Goal: Check status: Check status

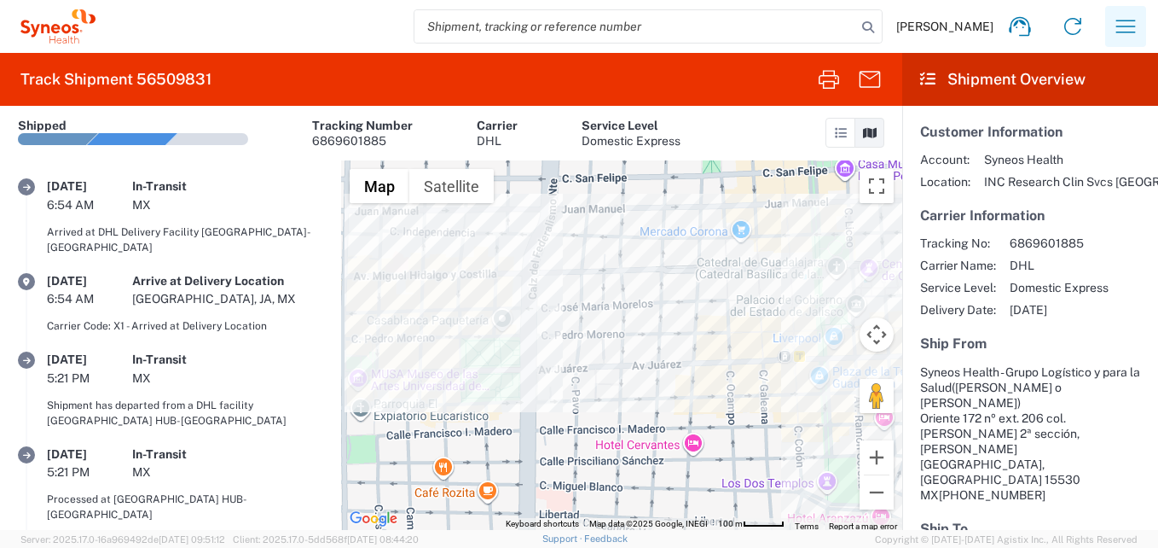
click at [1138, 19] on icon "button" at bounding box center [1125, 26] width 27 height 27
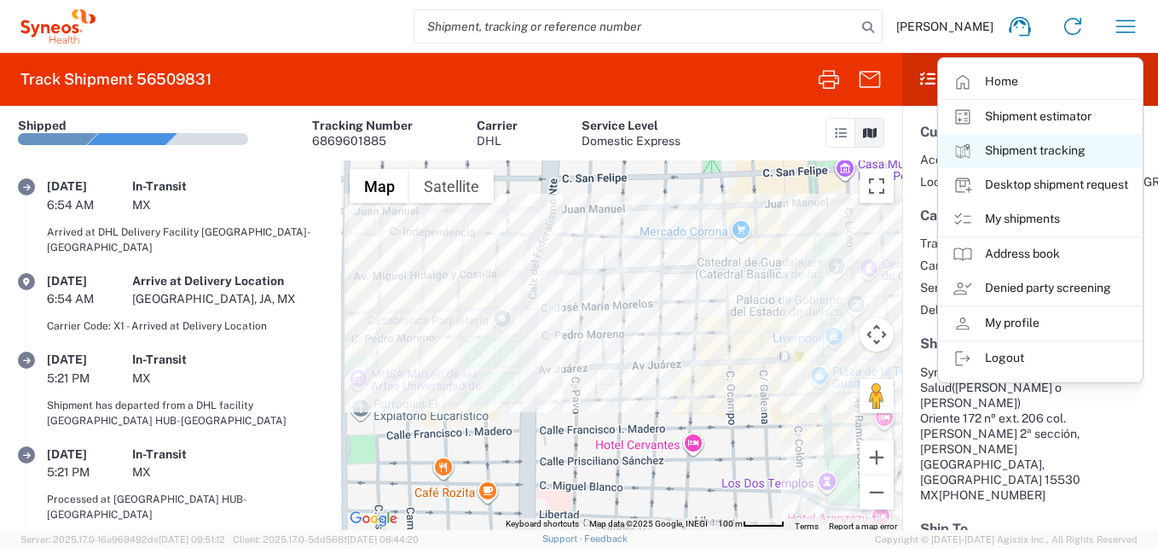
click at [1046, 151] on link "Shipment tracking" at bounding box center [1040, 151] width 203 height 34
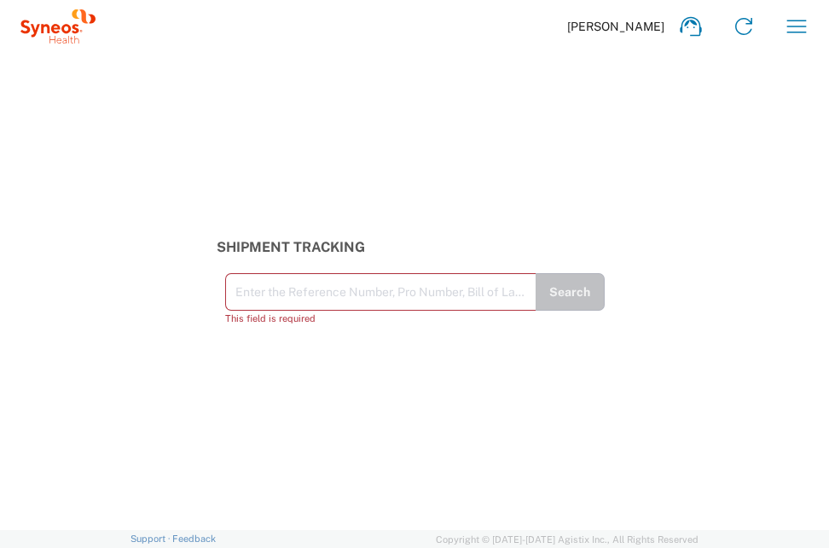
drag, startPoint x: 654, startPoint y: 155, endPoint x: 702, endPoint y: 111, distance: 65.2
click at [654, 156] on div "Shipment Tracking Enter the Reference Number, Pro Number, Bill of Lading, or Ag…" at bounding box center [414, 291] width 829 height 477
click at [792, 22] on icon "button" at bounding box center [796, 26] width 27 height 27
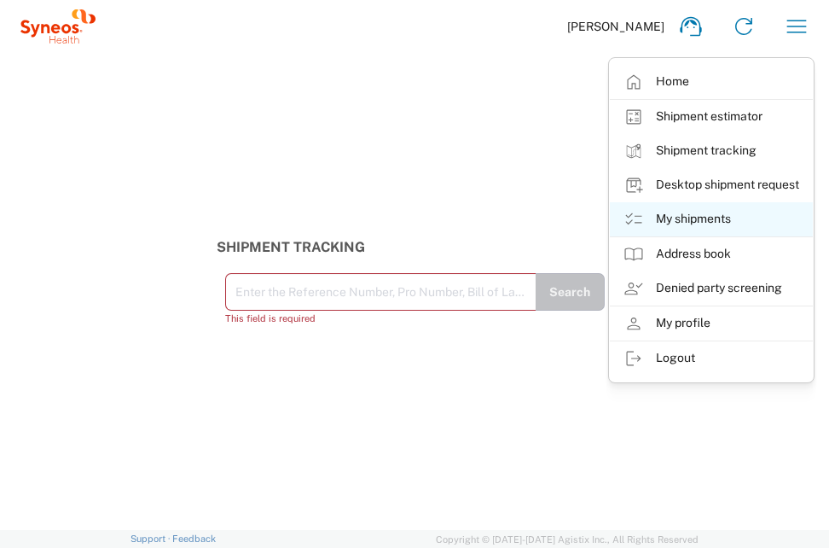
click at [705, 215] on link "My shipments" at bounding box center [711, 219] width 203 height 34
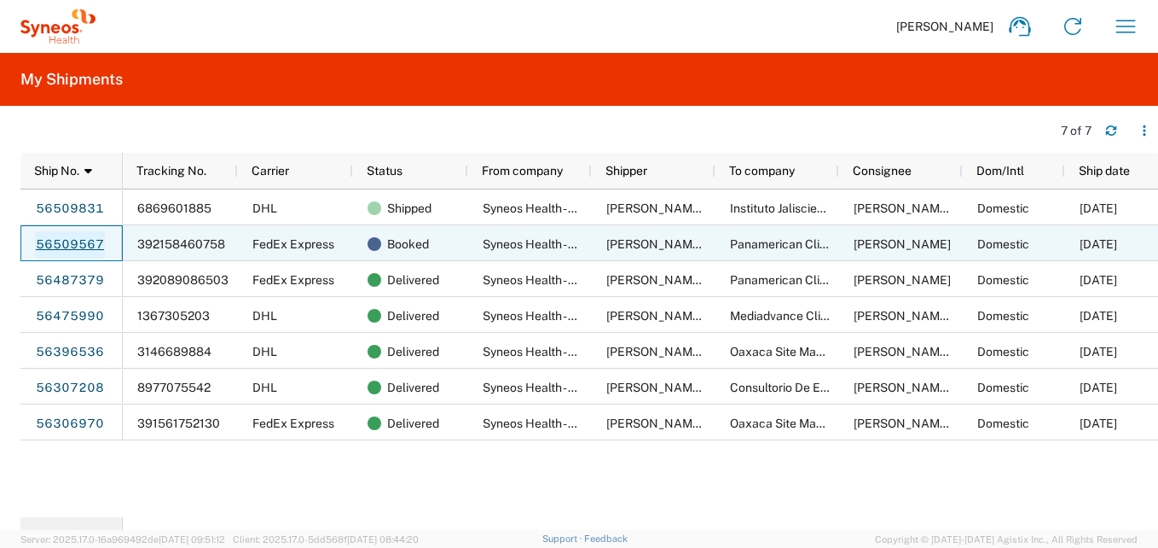
click at [86, 241] on link "56509567" at bounding box center [70, 244] width 70 height 27
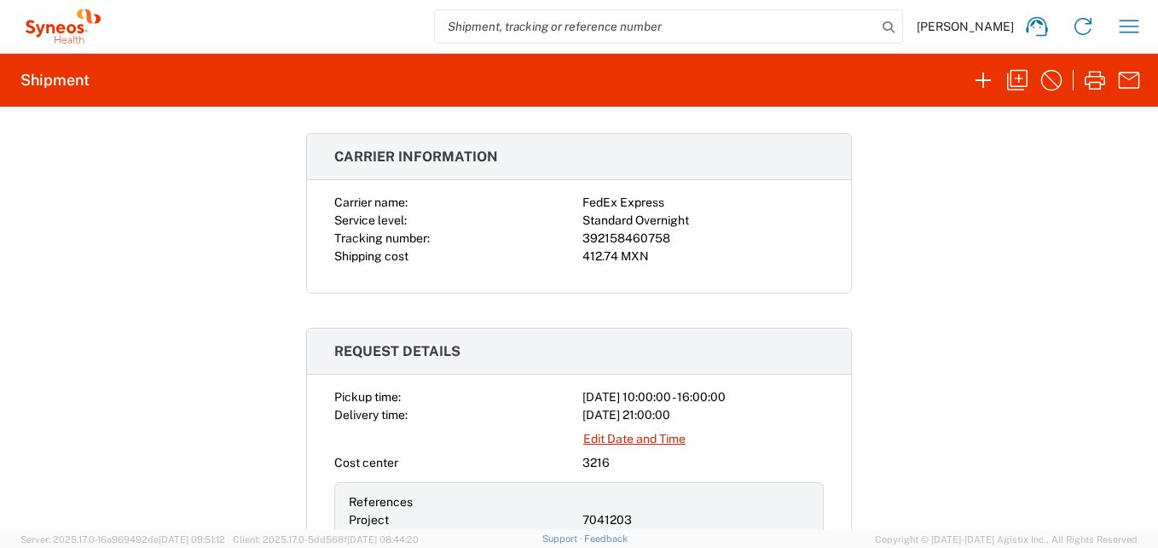
scroll to position [341, 0]
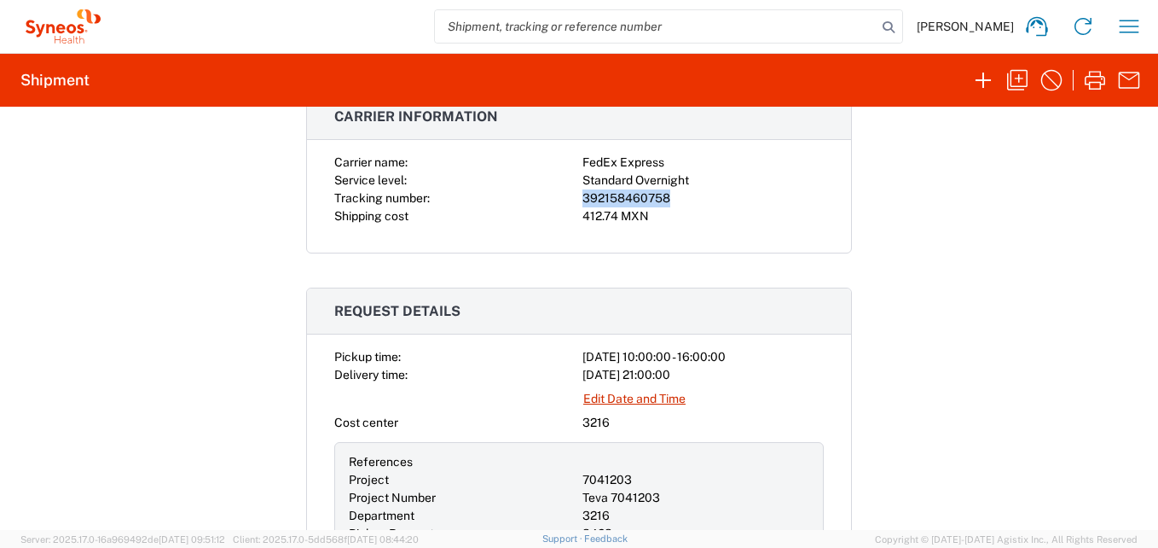
drag, startPoint x: 667, startPoint y: 194, endPoint x: 568, endPoint y: 200, distance: 99.1
click at [568, 200] on div "Carrier name: FedEx Express Service level: Standard Overnight Tracking number: …" at bounding box center [579, 190] width 490 height 72
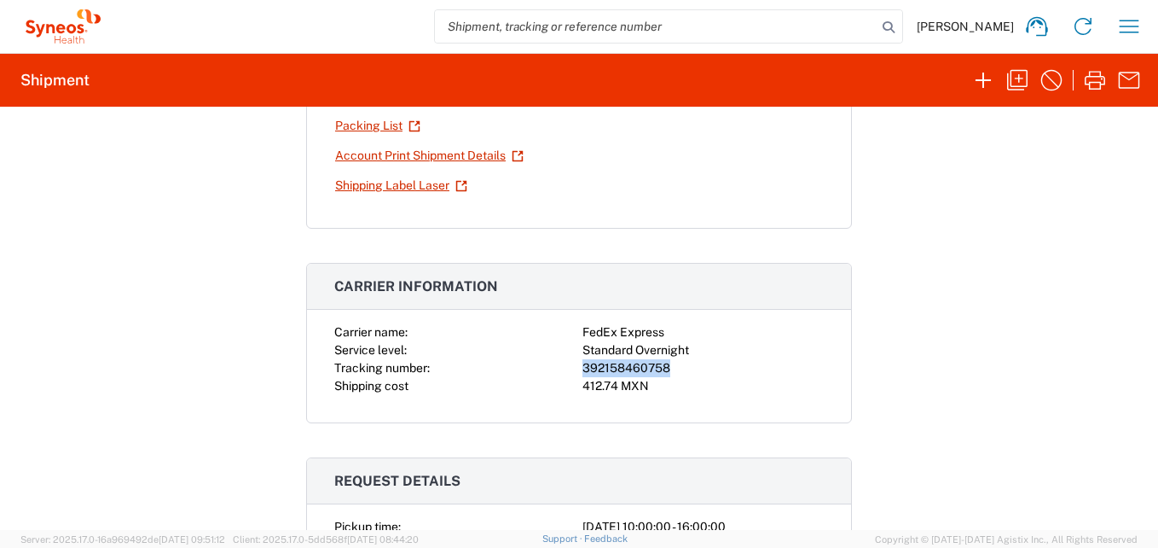
scroll to position [171, 0]
copy div "392158460758"
click at [1139, 20] on icon "button" at bounding box center [1128, 26] width 27 height 27
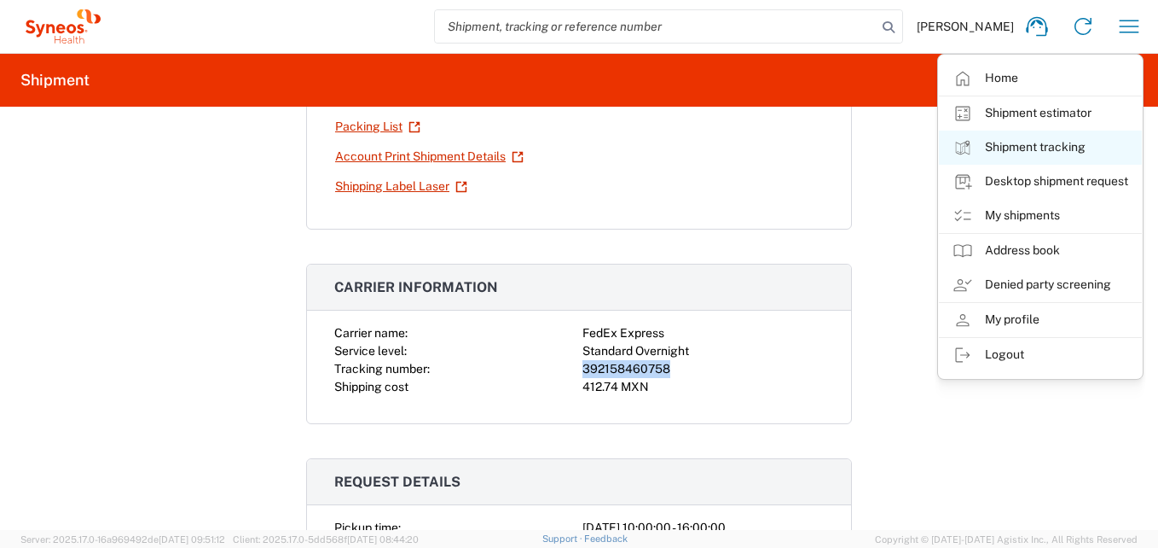
click at [1057, 150] on link "Shipment tracking" at bounding box center [1040, 147] width 203 height 34
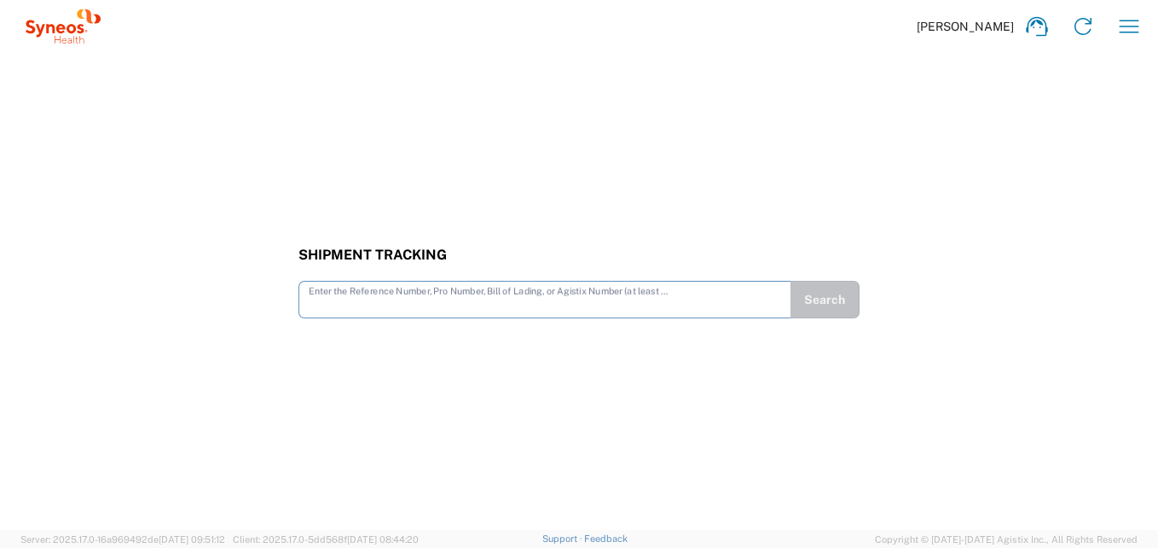
click at [362, 305] on input "text" at bounding box center [545, 298] width 472 height 30
type input "392158460758"
click at [843, 301] on button "Search" at bounding box center [825, 300] width 70 height 38
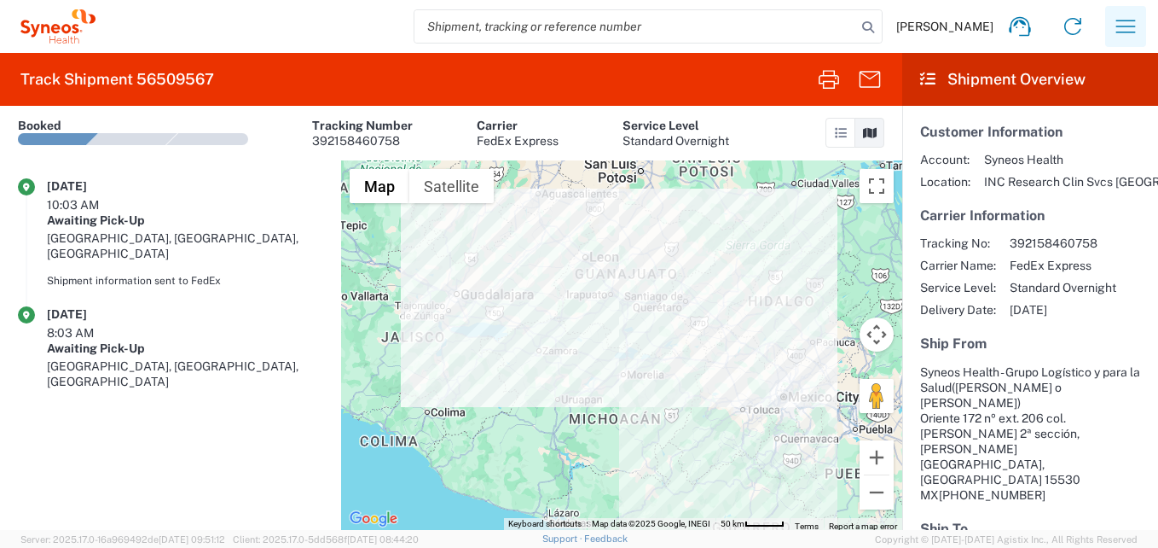
click at [1136, 32] on icon "button" at bounding box center [1125, 26] width 27 height 27
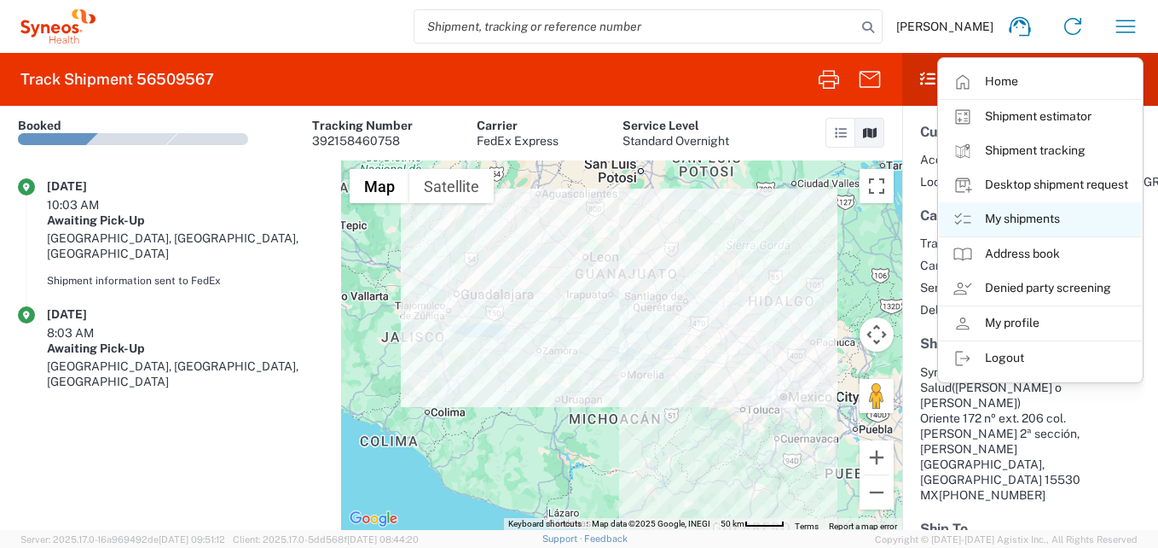
click at [1039, 211] on link "My shipments" at bounding box center [1040, 219] width 203 height 34
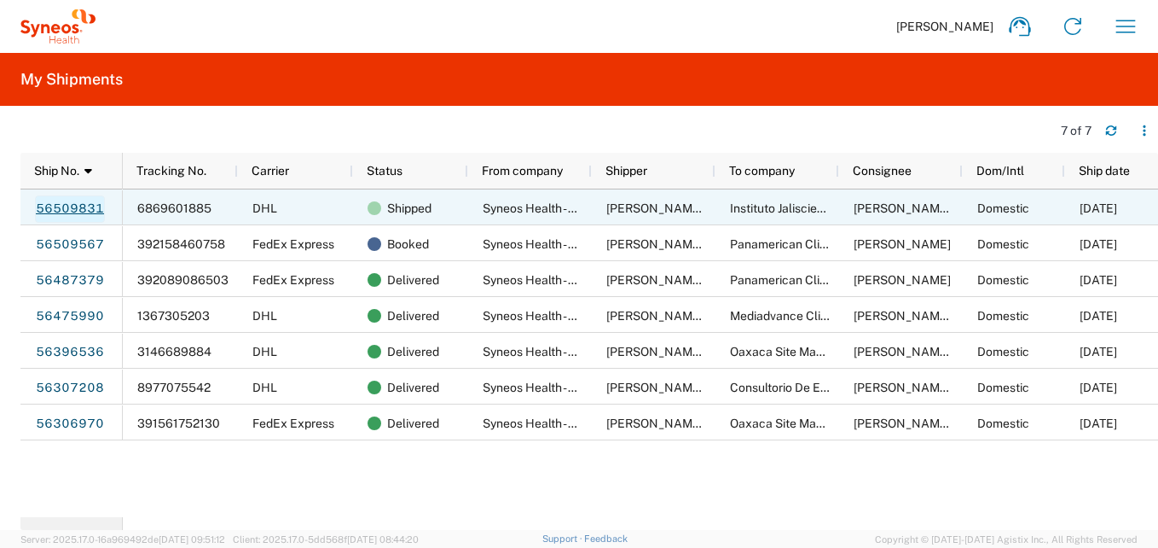
click at [85, 209] on link "56509831" at bounding box center [70, 208] width 70 height 27
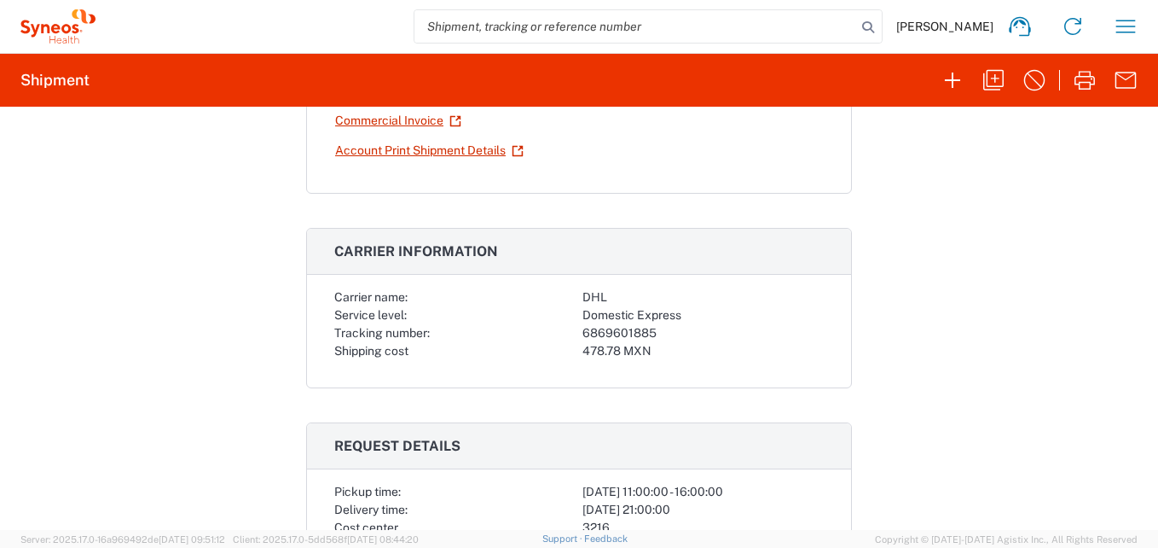
scroll to position [341, 0]
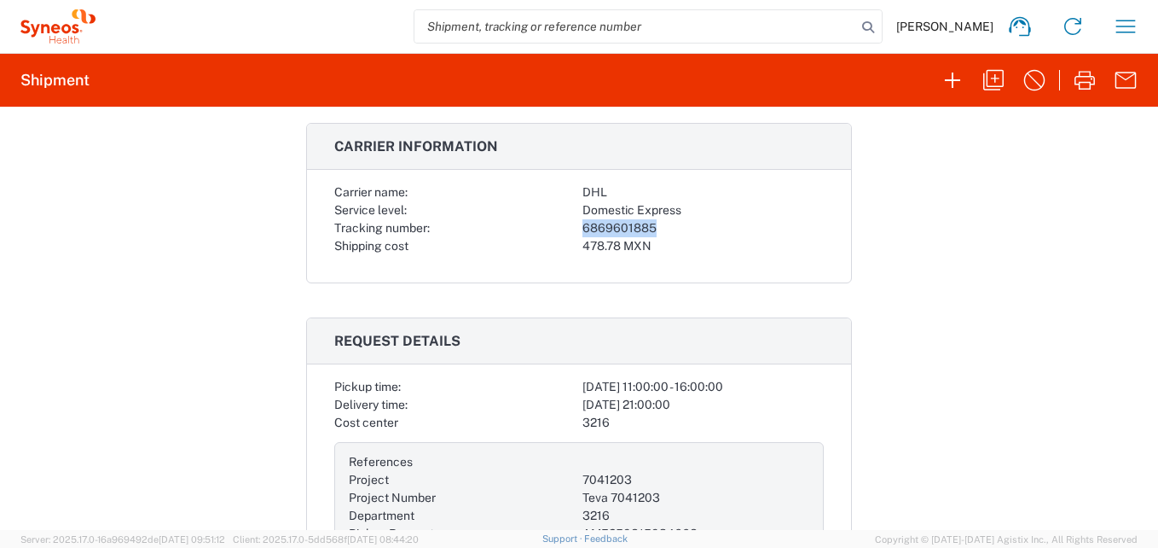
drag, startPoint x: 648, startPoint y: 230, endPoint x: 574, endPoint y: 223, distance: 74.5
click at [574, 223] on div "Carrier name: DHL Service level: Domestic Express Tracking number: 6869601885 S…" at bounding box center [579, 219] width 490 height 72
copy div "6869601885"
click at [1132, 20] on icon "button" at bounding box center [1126, 26] width 20 height 13
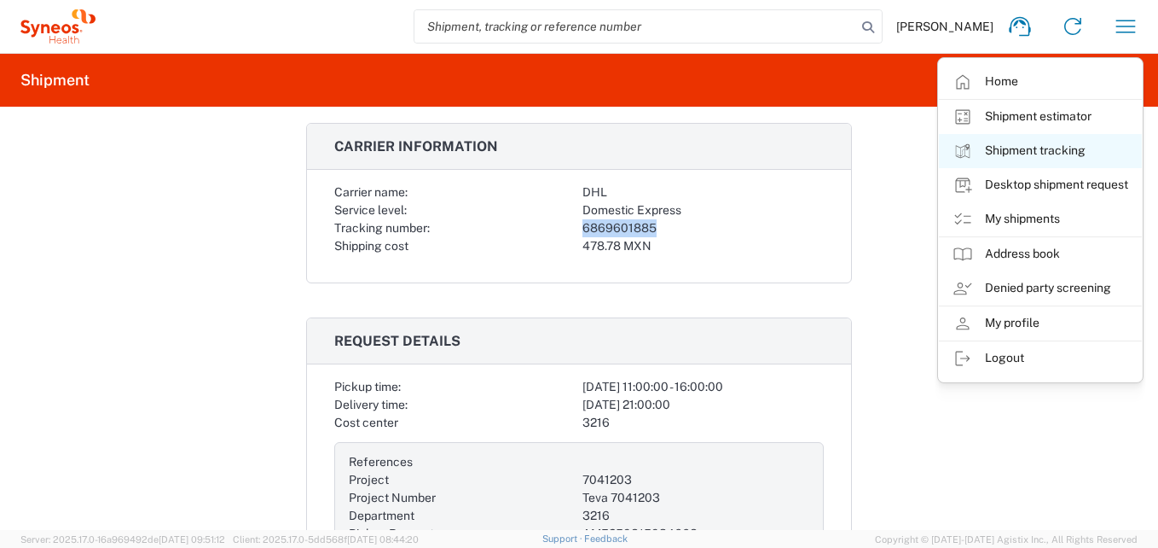
click at [1014, 148] on link "Shipment tracking" at bounding box center [1040, 151] width 203 height 34
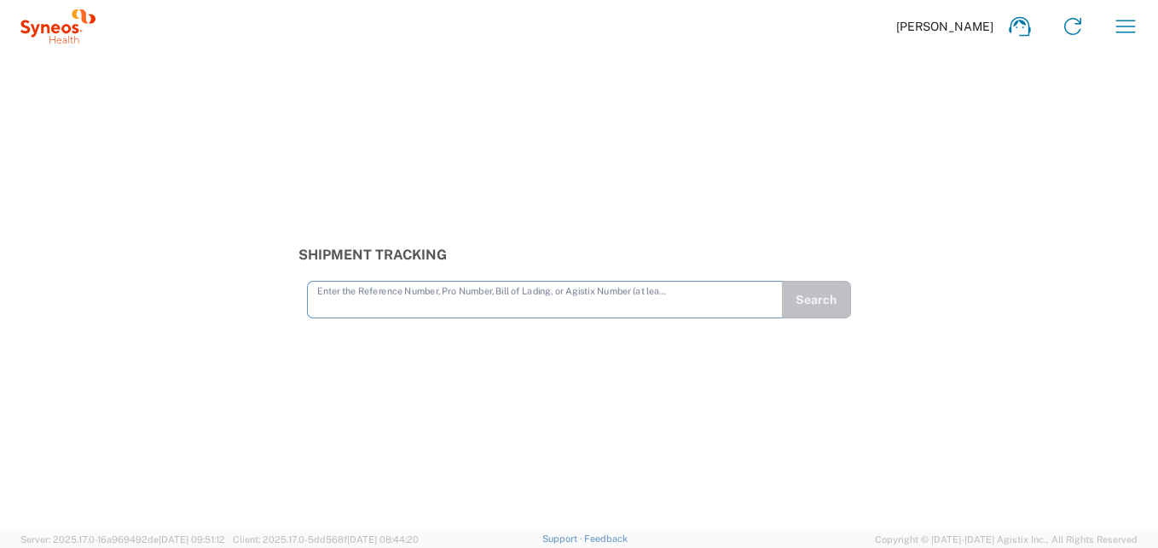
click at [382, 306] on input "text" at bounding box center [544, 298] width 455 height 30
type input "6869601885"
click at [818, 292] on button "Search" at bounding box center [816, 300] width 70 height 38
